Goal: Transaction & Acquisition: Download file/media

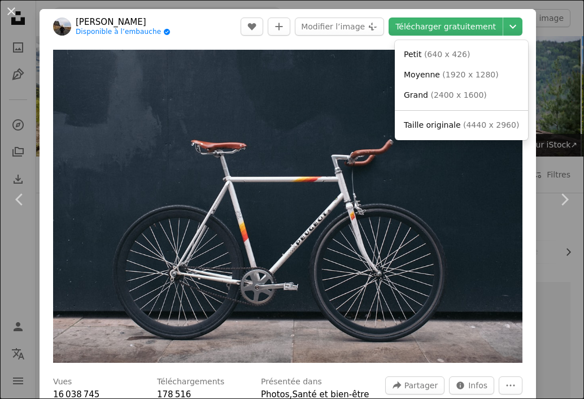
click at [476, 23] on dialog "An X shape Chevron left Chevron right [PERSON_NAME] Disponible à l’embauche A c…" at bounding box center [292, 199] width 584 height 399
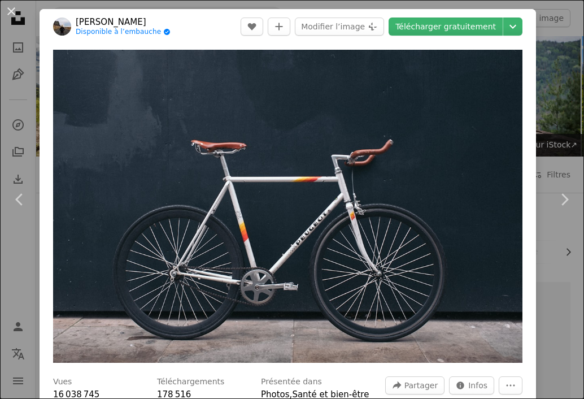
click at [476, 23] on link "Télécharger gratuitement" at bounding box center [446, 27] width 114 height 18
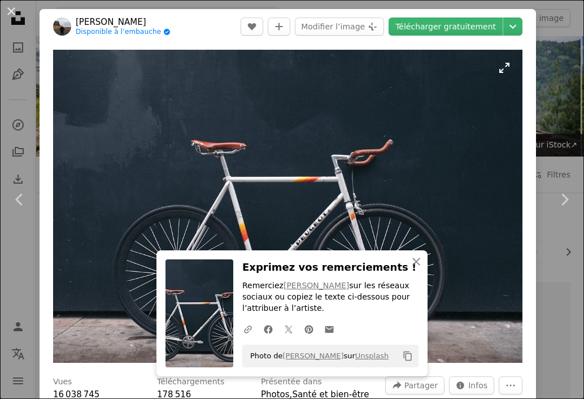
click at [446, 84] on img "Zoom sur cette image" at bounding box center [287, 206] width 469 height 313
click at [498, 68] on img "Zoom sur cette image" at bounding box center [287, 206] width 469 height 313
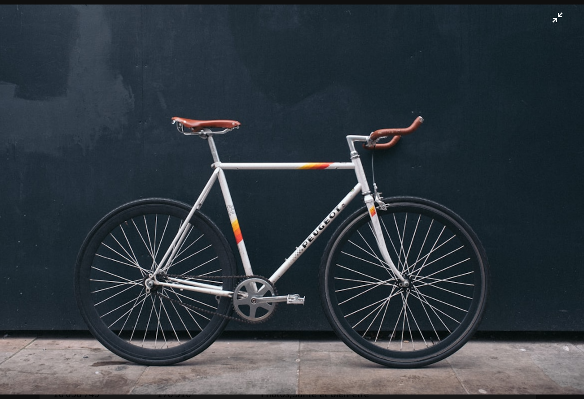
click at [547, 15] on img "Zoom arrière sur cette image" at bounding box center [291, 200] width 585 height 390
click at [547, 15] on div "An X shape Chevron left Chevron right An X shape Fermer Exprimez vos remercieme…" at bounding box center [292, 199] width 584 height 399
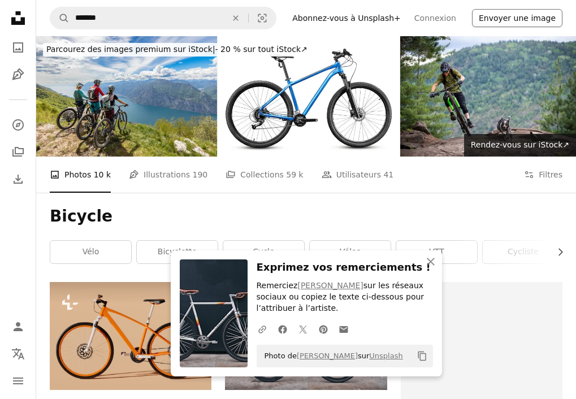
click at [547, 15] on button "Envoyer une image" at bounding box center [517, 18] width 90 height 18
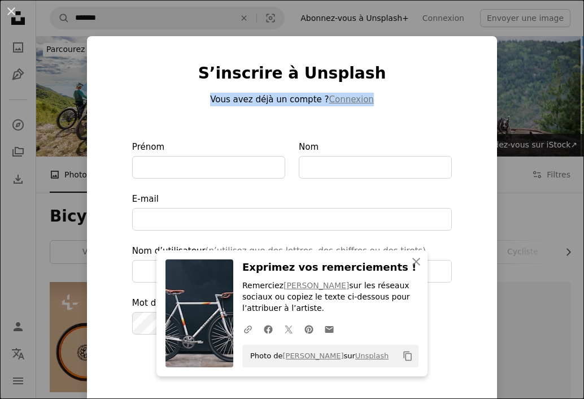
drag, startPoint x: 533, startPoint y: 76, endPoint x: 516, endPoint y: 98, distance: 27.8
click at [516, 98] on div "An X shape An X shape Fermer Exprimez vos remerciements ! Remerciez [PERSON_NAM…" at bounding box center [292, 199] width 584 height 399
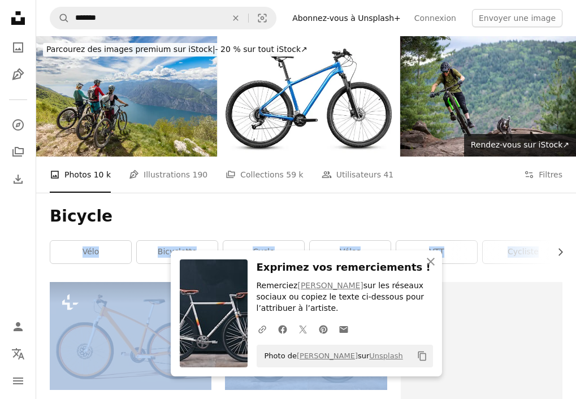
drag, startPoint x: 455, startPoint y: 367, endPoint x: 338, endPoint y: 202, distance: 202.4
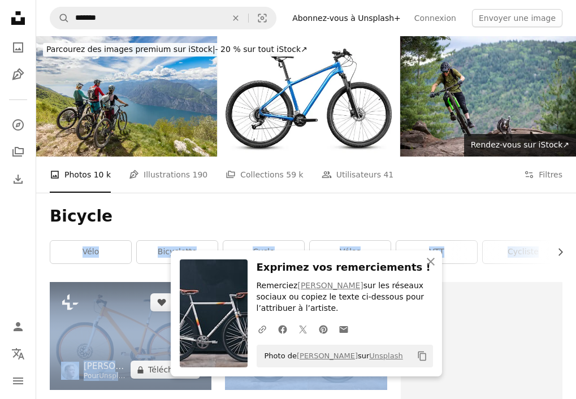
click at [125, 311] on img at bounding box center [131, 336] width 162 height 108
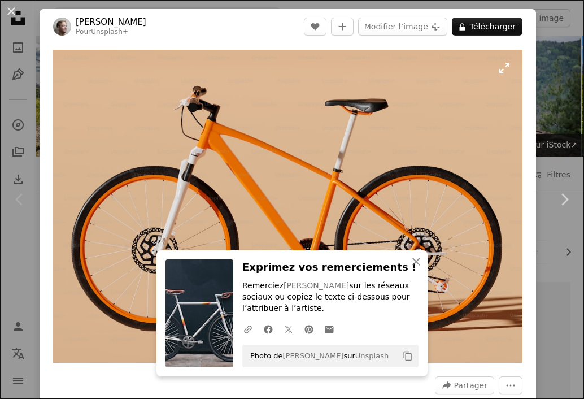
click at [455, 82] on img "Zoom sur cette image" at bounding box center [287, 206] width 469 height 313
click at [25, 41] on div "An X shape Chevron left Chevron right An X shape Fermer Exprimez vos remercieme…" at bounding box center [292, 199] width 584 height 399
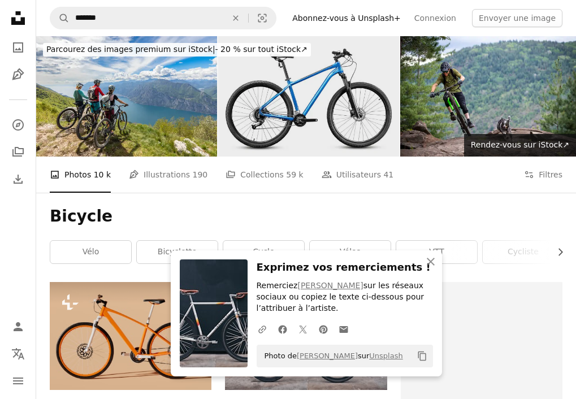
click at [286, 104] on img at bounding box center [308, 96] width 181 height 120
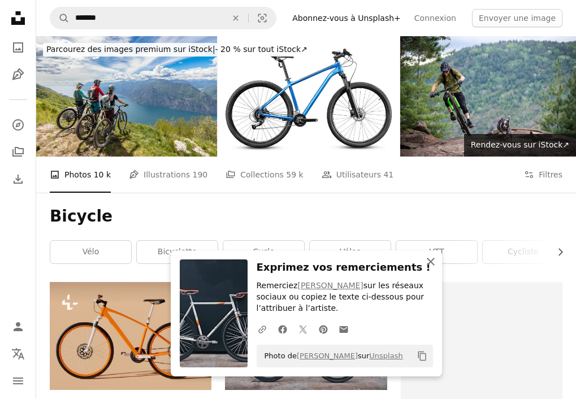
click at [435, 264] on icon "An X shape" at bounding box center [431, 262] width 14 height 14
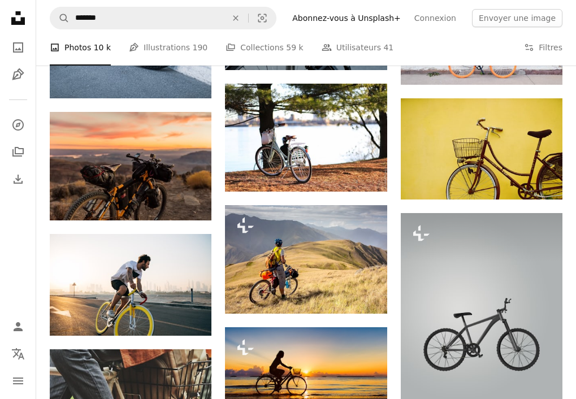
scroll to position [1046, 0]
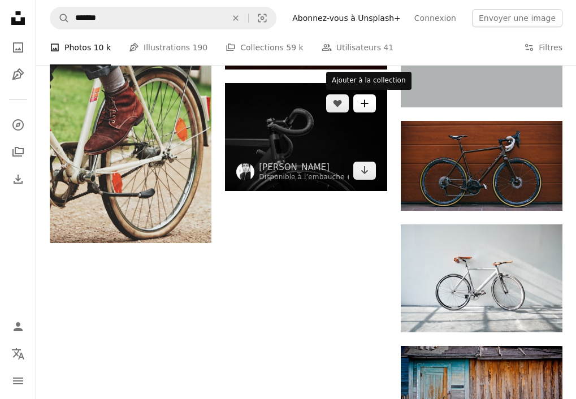
click at [369, 103] on button "A plus sign" at bounding box center [364, 103] width 23 height 18
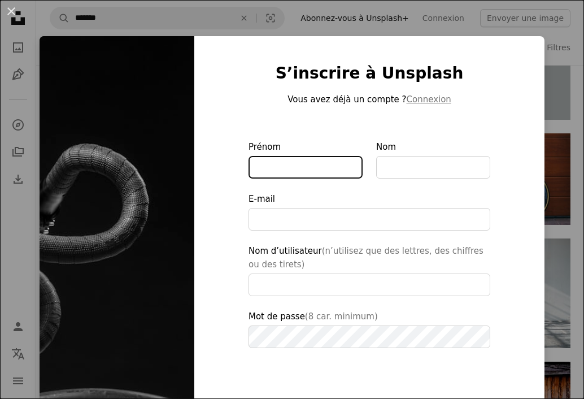
click at [253, 166] on input "Prénom" at bounding box center [306, 167] width 114 height 23
type input "*"
click at [283, 19] on div "An X shape S’inscrire à Unsplash Vous avez déjà un compte ? Connexion Prénom No…" at bounding box center [292, 199] width 584 height 399
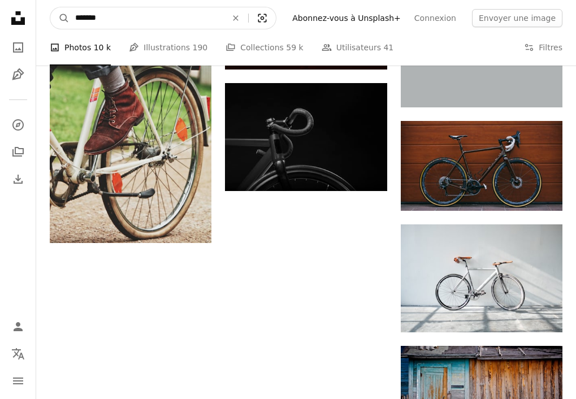
click at [267, 19] on icon "Recherche de visuels" at bounding box center [262, 18] width 8 height 8
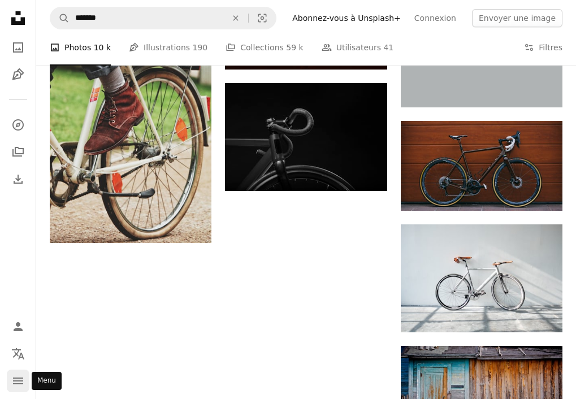
click at [16, 385] on icon "navigation menu" at bounding box center [18, 381] width 14 height 14
click at [19, 348] on icon "Localization icon" at bounding box center [18, 354] width 14 height 14
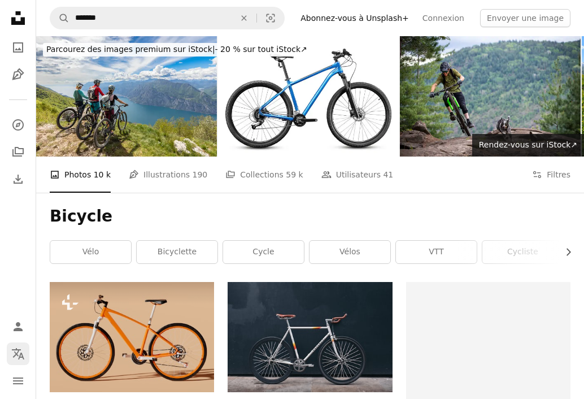
scroll to position [1046, 0]
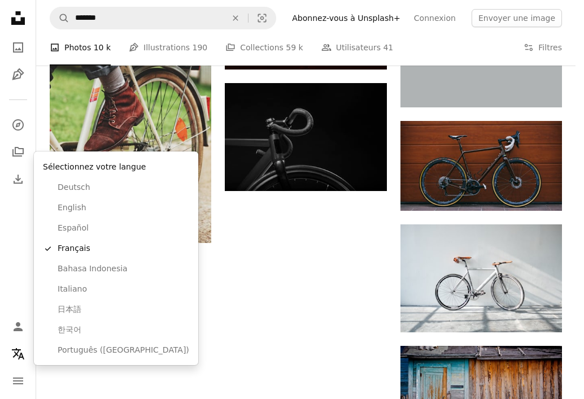
click at [141, 343] on div "Sélectionnez votre langue Deutsch English Español A checkmark Français Bahasa I…" at bounding box center [116, 258] width 164 height 214
click at [116, 201] on button "English" at bounding box center [115, 208] width 155 height 20
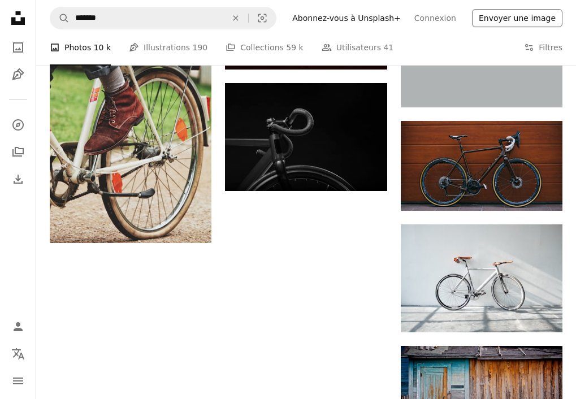
click at [529, 17] on button "Envoyer une image" at bounding box center [517, 18] width 90 height 18
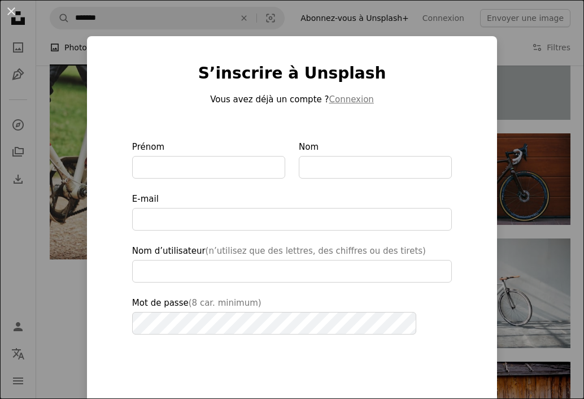
click at [529, 18] on div "An X shape S’inscrire à Unsplash Vous avez déjà un compte ? Connexion Prénom No…" at bounding box center [292, 199] width 584 height 399
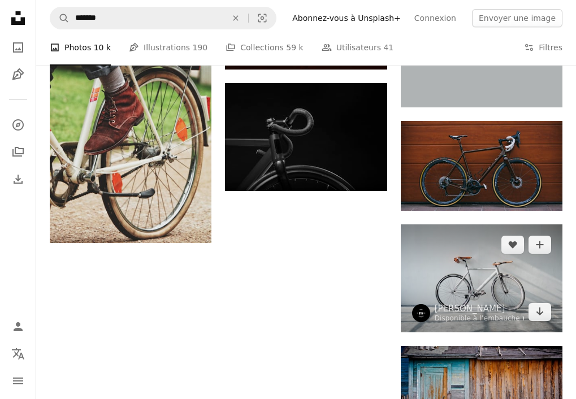
click at [516, 284] on img at bounding box center [482, 278] width 162 height 108
